Goal: Task Accomplishment & Management: Manage account settings

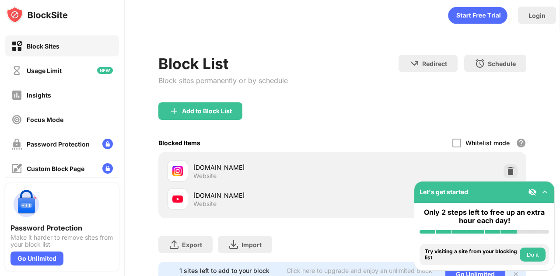
scroll to position [41, 7]
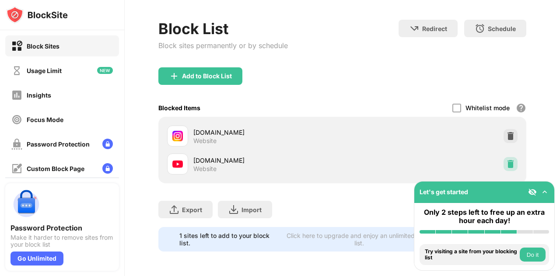
click at [506, 160] on img at bounding box center [510, 164] width 9 height 9
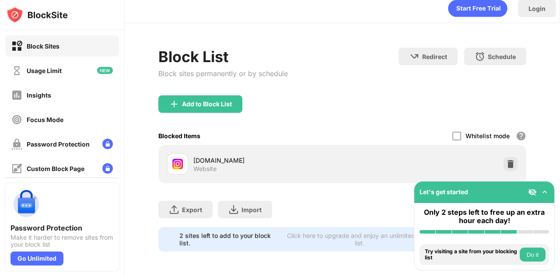
scroll to position [13, 7]
